Goal: Transaction & Acquisition: Purchase product/service

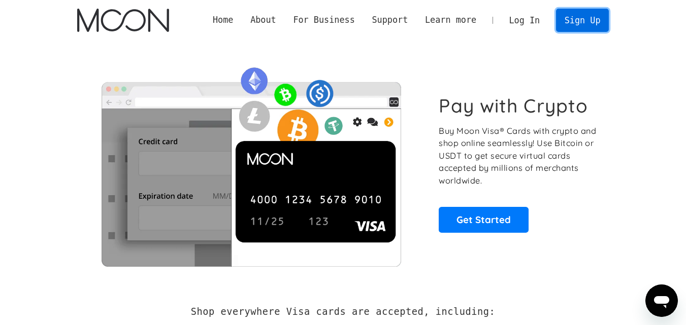
click at [581, 20] on link "Sign Up" at bounding box center [582, 20] width 53 height 23
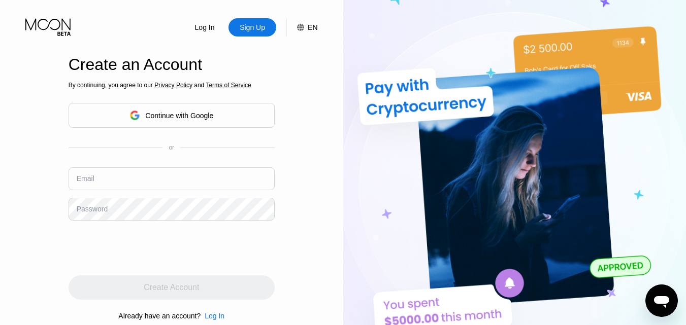
click at [195, 116] on div "Continue with Google" at bounding box center [179, 116] width 68 height 8
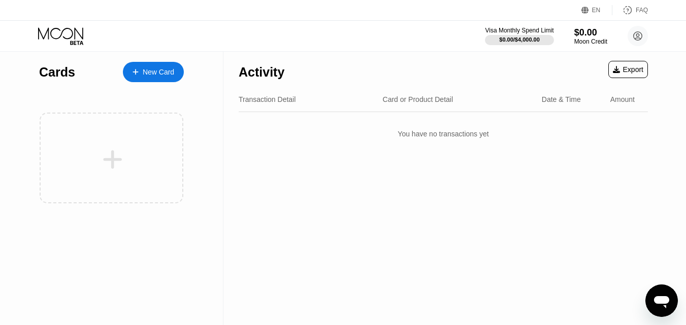
click at [169, 75] on div "New Card" at bounding box center [158, 72] width 31 height 9
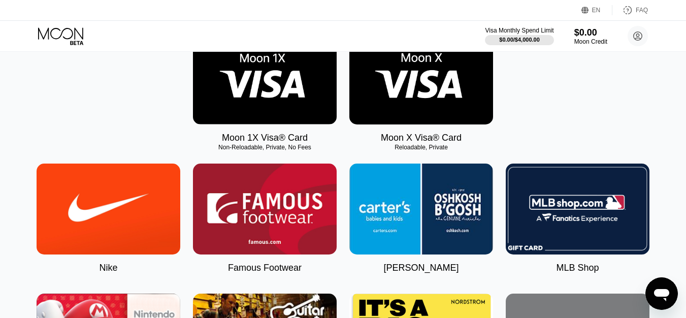
scroll to position [187, 0]
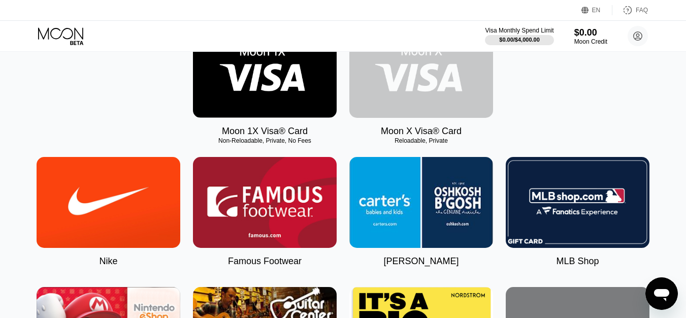
click at [419, 74] on img at bounding box center [421, 72] width 144 height 91
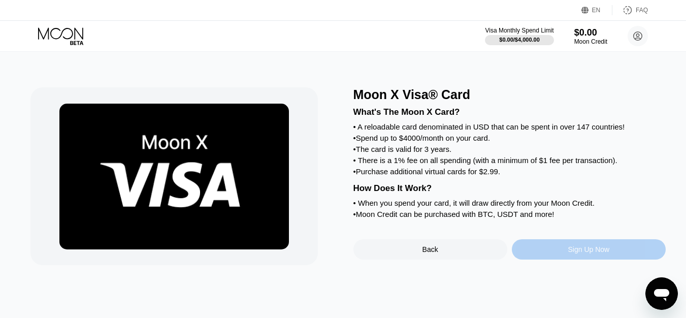
click at [589, 259] on div "Sign Up Now" at bounding box center [589, 249] width 154 height 20
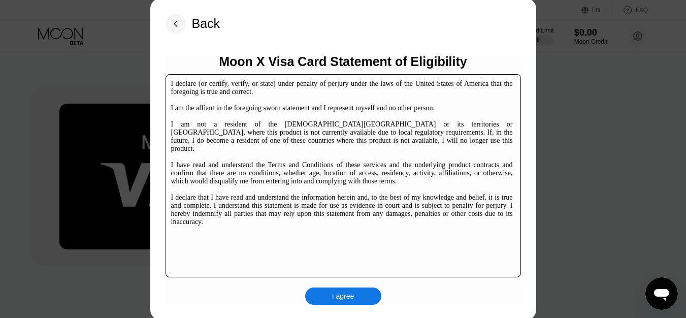
click at [326, 299] on div "I agree" at bounding box center [343, 295] width 76 height 17
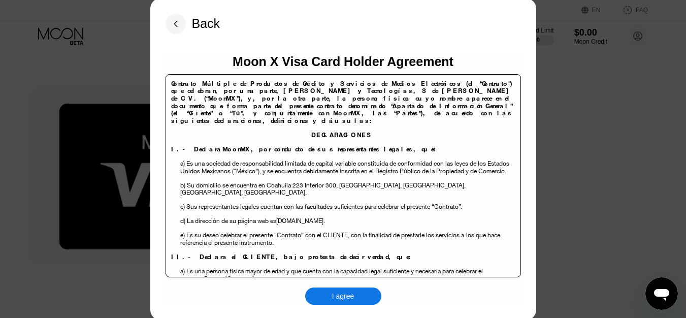
click at [340, 298] on div "I agree" at bounding box center [343, 295] width 22 height 9
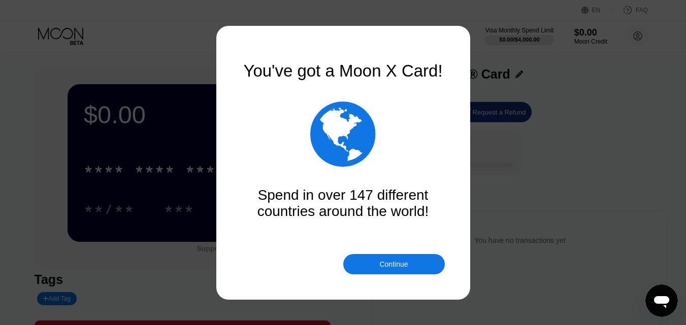
click at [385, 270] on div "Continue" at bounding box center [394, 264] width 102 height 20
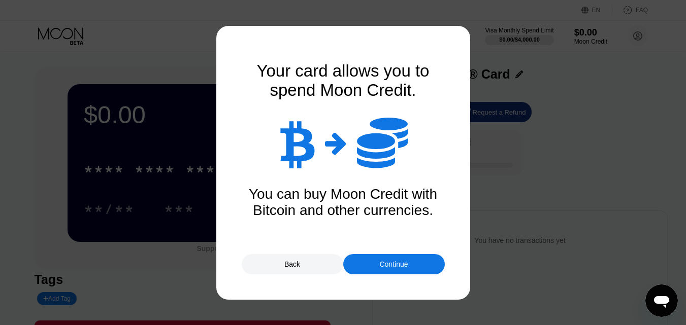
click at [385, 270] on div "Continue" at bounding box center [394, 264] width 102 height 20
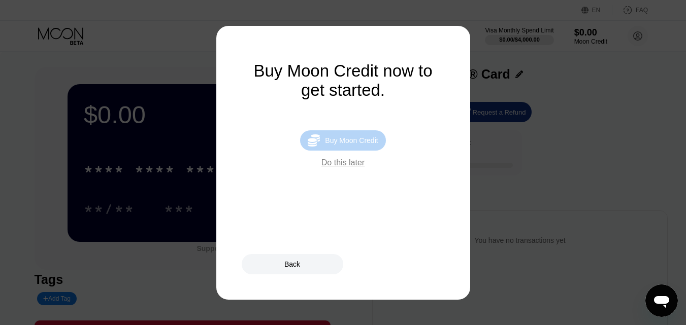
click at [340, 144] on div "Buy Moon Credit" at bounding box center [351, 141] width 53 height 8
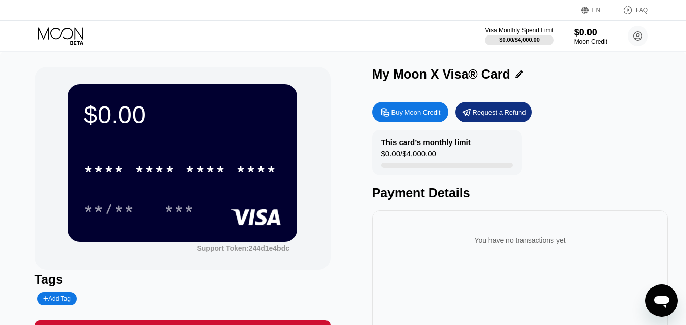
type input "0"
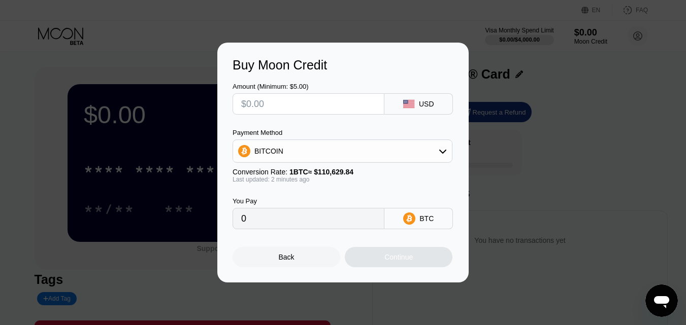
click at [282, 106] on input "text" at bounding box center [308, 104] width 135 height 20
type input "$50"
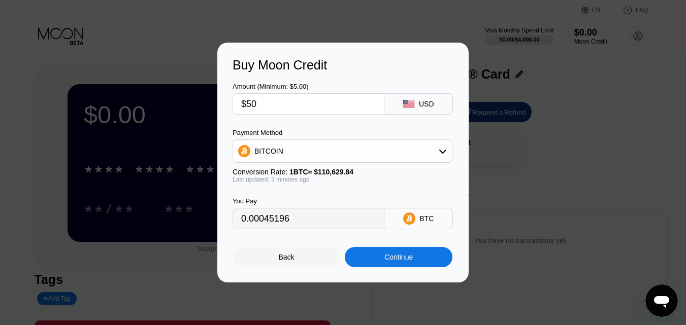
type input "0.00045196"
type input "$50"
click at [321, 152] on div "BITCOIN" at bounding box center [342, 151] width 219 height 20
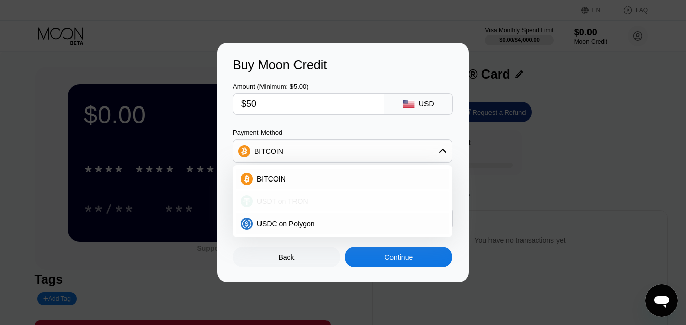
click at [276, 205] on span "USDT on TRON" at bounding box center [282, 201] width 51 height 8
type input "50.51"
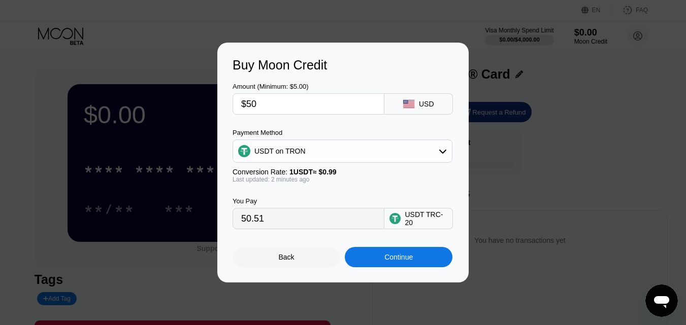
click at [402, 259] on div "Continue" at bounding box center [398, 257] width 28 height 8
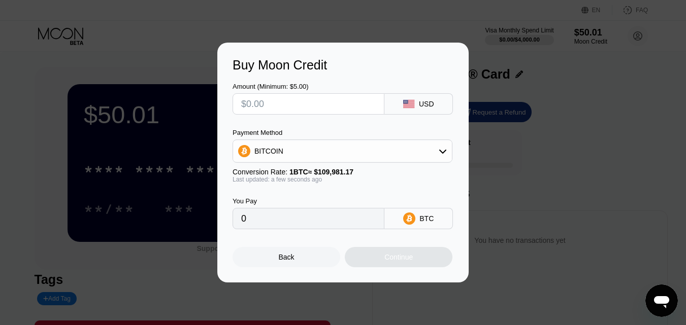
click at [299, 262] on div "Back" at bounding box center [287, 257] width 108 height 20
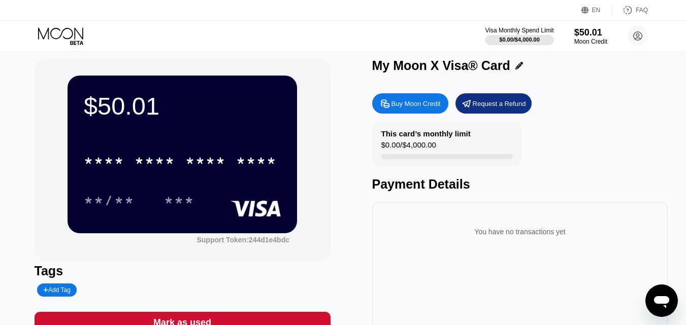
scroll to position [6, 0]
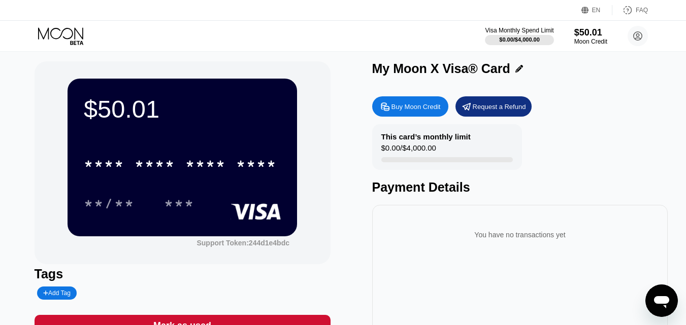
click at [218, 137] on div "$50.01 * * * * * * * * * * * * **** **/** ***" at bounding box center [182, 157] width 229 height 157
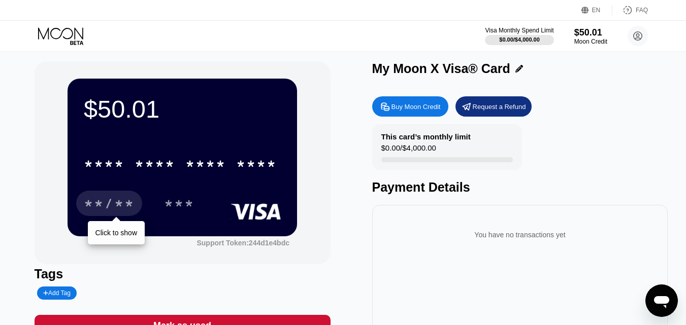
click at [123, 205] on div "**/**" at bounding box center [109, 205] width 51 height 16
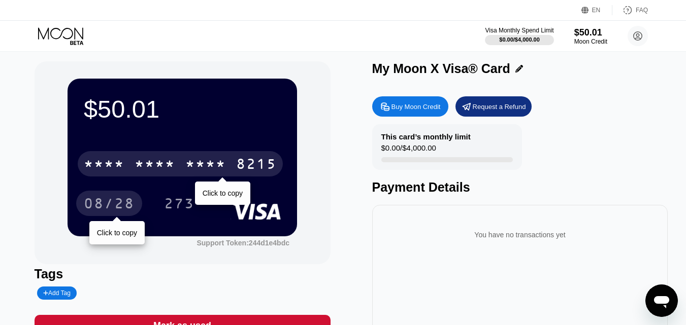
click at [249, 168] on div "8215" at bounding box center [256, 165] width 41 height 16
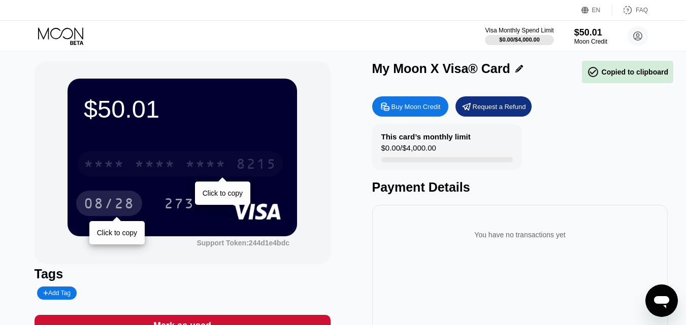
click at [233, 168] on div "* * * * * * * * * * * * 8215" at bounding box center [180, 163] width 205 height 25
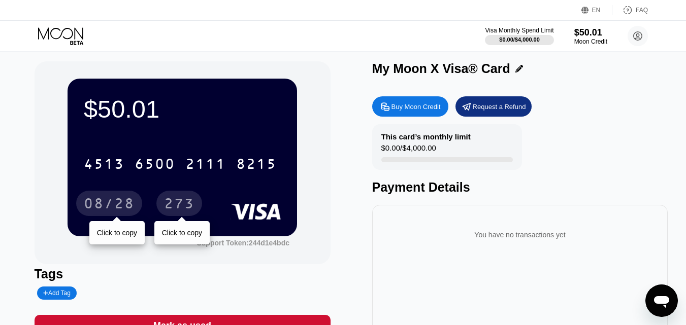
click at [176, 205] on div "273" at bounding box center [179, 205] width 30 height 16
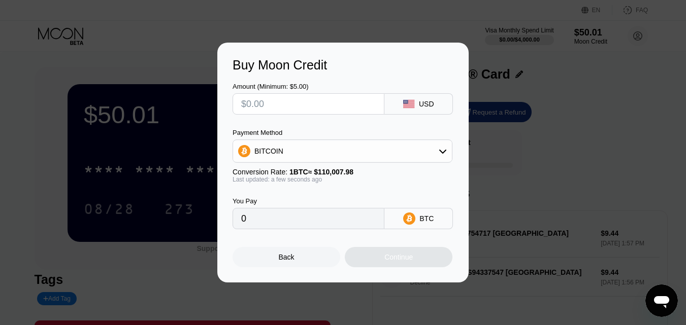
click at [279, 261] on div "Back" at bounding box center [287, 257] width 16 height 8
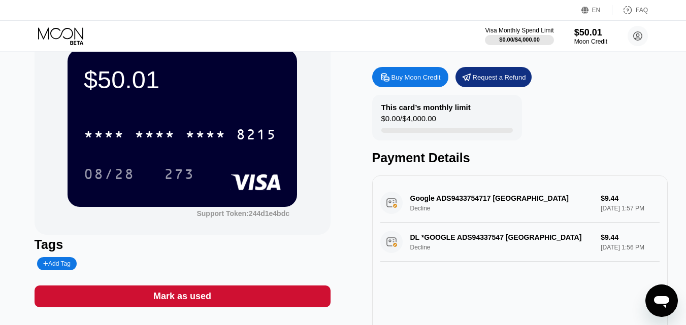
scroll to position [36, 0]
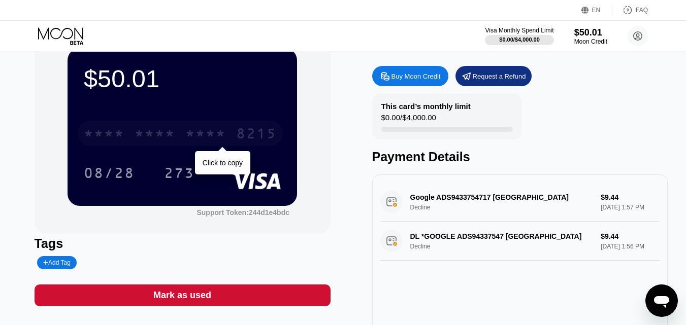
click at [225, 134] on div "* * * *" at bounding box center [205, 135] width 41 height 16
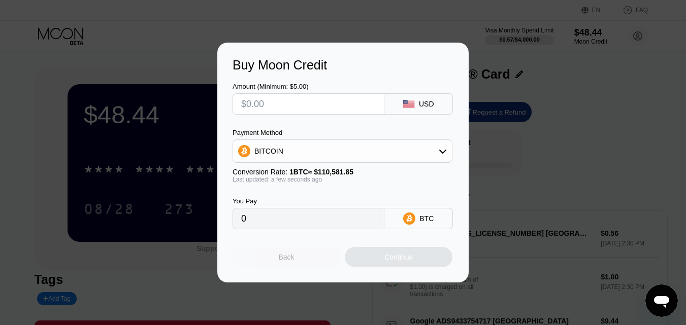
click at [301, 259] on div "Back" at bounding box center [287, 257] width 108 height 20
